Goal: Communication & Community: Participate in discussion

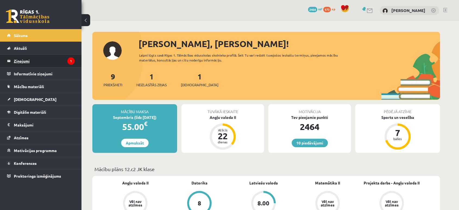
click at [57, 59] on legend "Ziņojumi 1" at bounding box center [44, 61] width 61 height 13
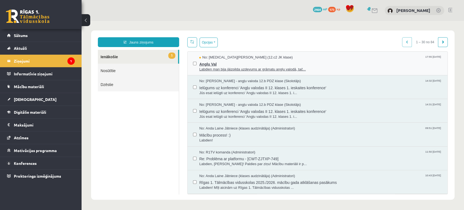
click at [207, 63] on span "Anglu Val" at bounding box center [320, 63] width 243 height 7
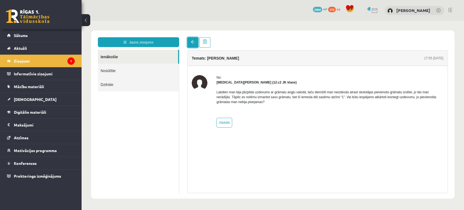
click at [194, 46] on link at bounding box center [192, 42] width 11 height 10
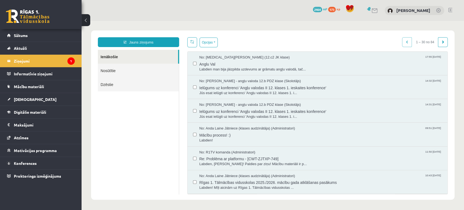
click at [37, 21] on link at bounding box center [27, 17] width 43 height 14
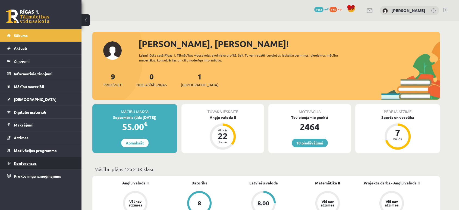
click at [49, 166] on link "Konferences" at bounding box center [41, 163] width 68 height 13
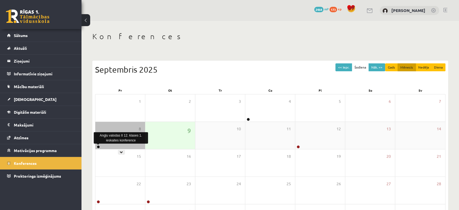
click at [98, 147] on link at bounding box center [98, 146] width 3 height 3
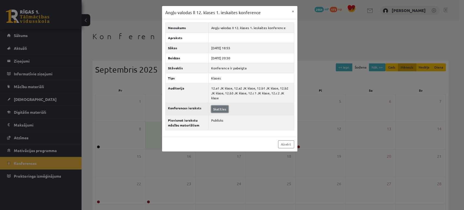
click at [220, 105] on link "Skatīties" at bounding box center [219, 108] width 17 height 7
